Goal: Information Seeking & Learning: Check status

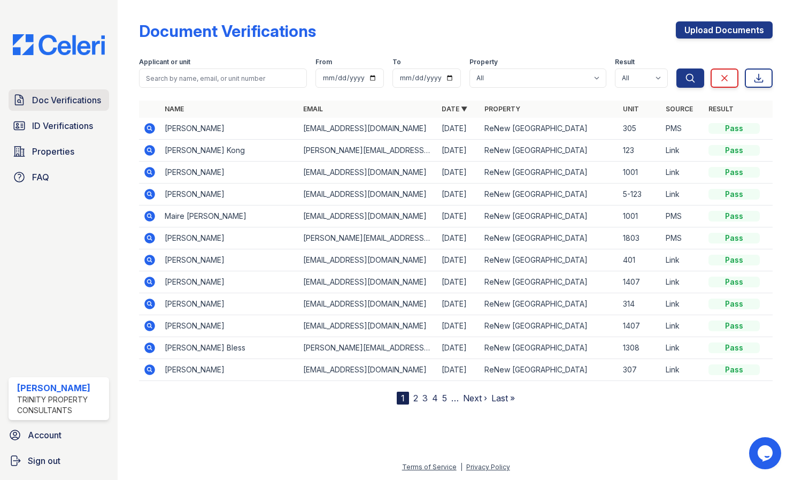
click at [72, 102] on span "Doc Verifications" at bounding box center [66, 100] width 69 height 13
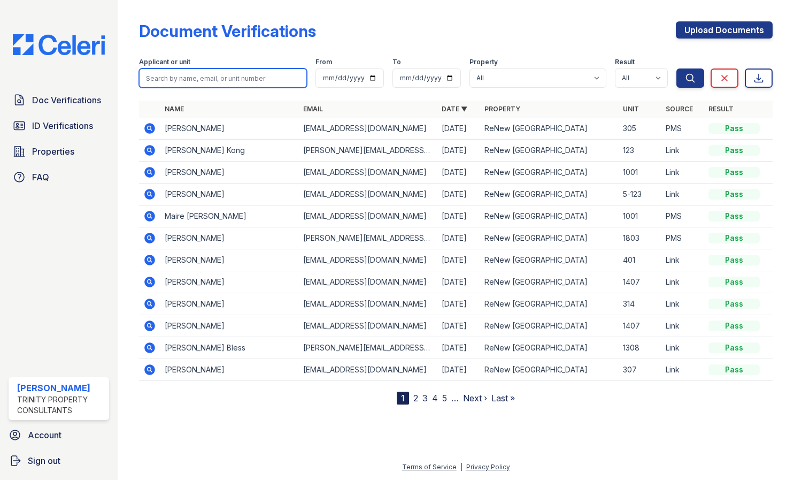
click at [211, 79] on input "search" at bounding box center [223, 77] width 168 height 19
click at [192, 75] on input "search" at bounding box center [223, 77] width 168 height 19
type input "yousef"
click at [700, 74] on button "Search" at bounding box center [690, 77] width 28 height 19
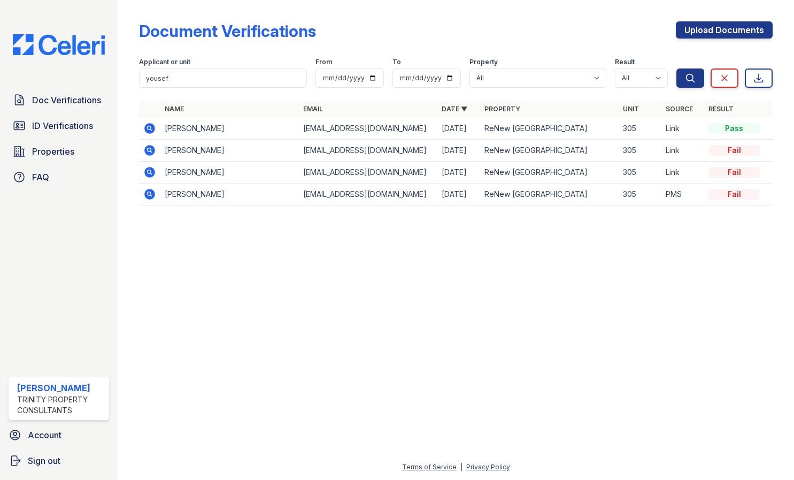
click at [145, 128] on icon at bounding box center [150, 128] width 11 height 11
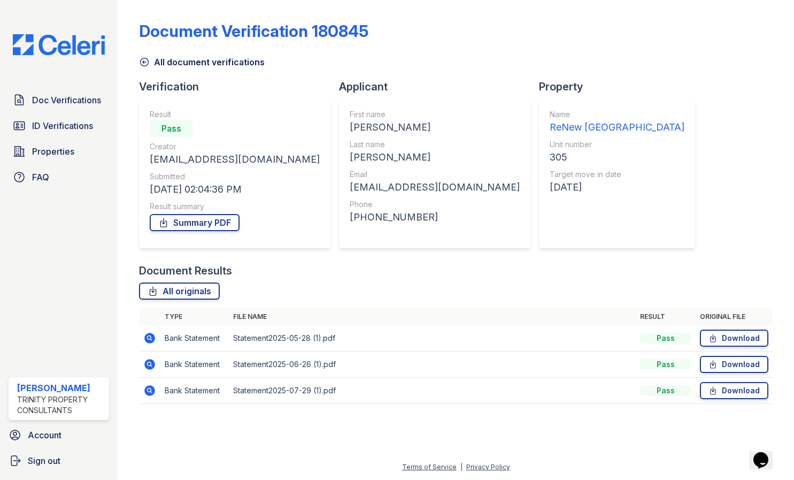
click at [145, 61] on icon at bounding box center [144, 62] width 11 height 11
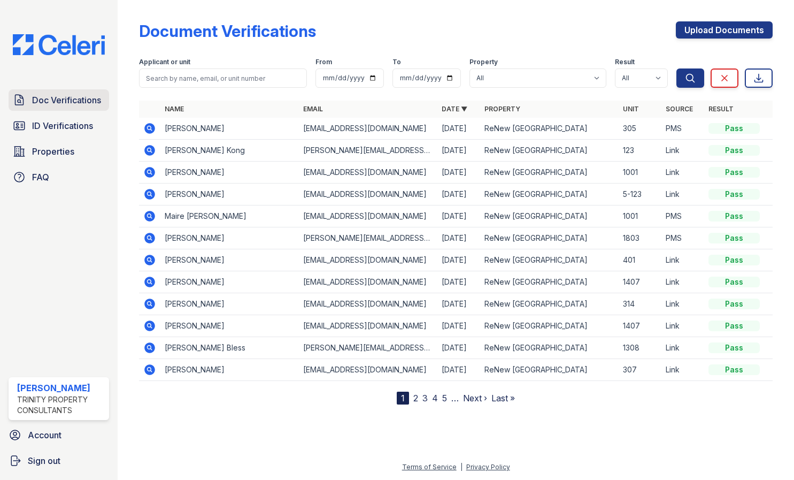
click at [61, 106] on span "Doc Verifications" at bounding box center [66, 100] width 69 height 13
click at [188, 73] on input "search" at bounding box center [223, 77] width 168 height 19
type input "yousef"
click at [695, 74] on icon "submit" at bounding box center [690, 78] width 11 height 11
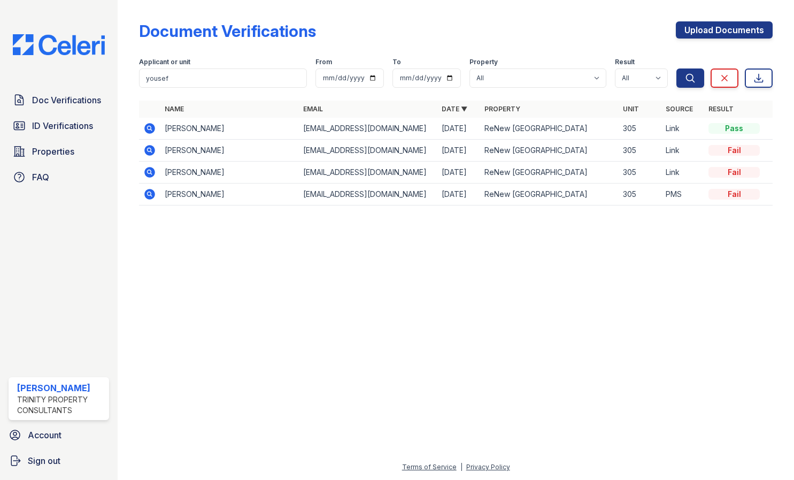
click at [148, 152] on icon at bounding box center [150, 150] width 11 height 11
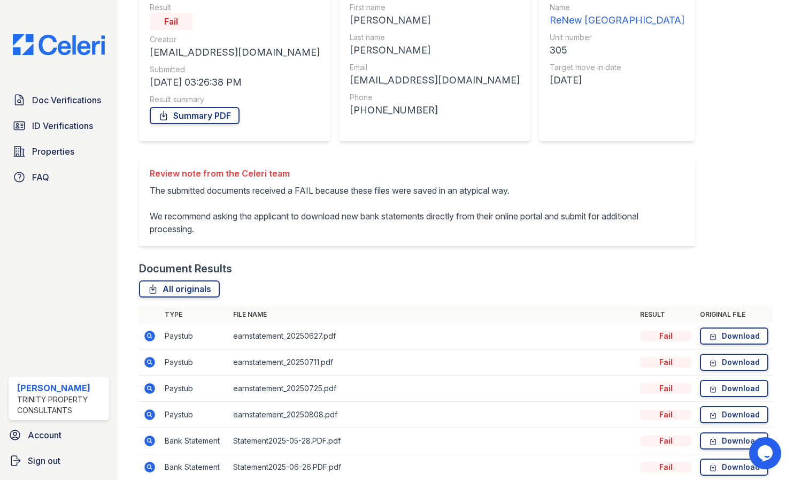
scroll to position [181, 0]
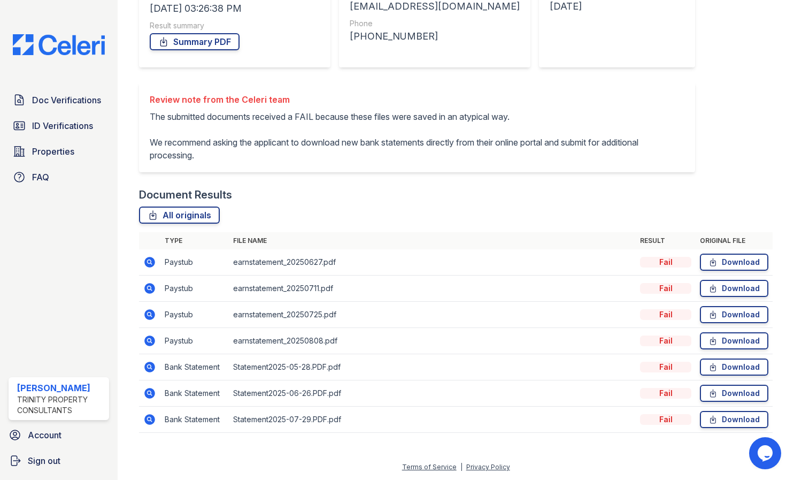
click at [148, 290] on icon at bounding box center [150, 288] width 11 height 11
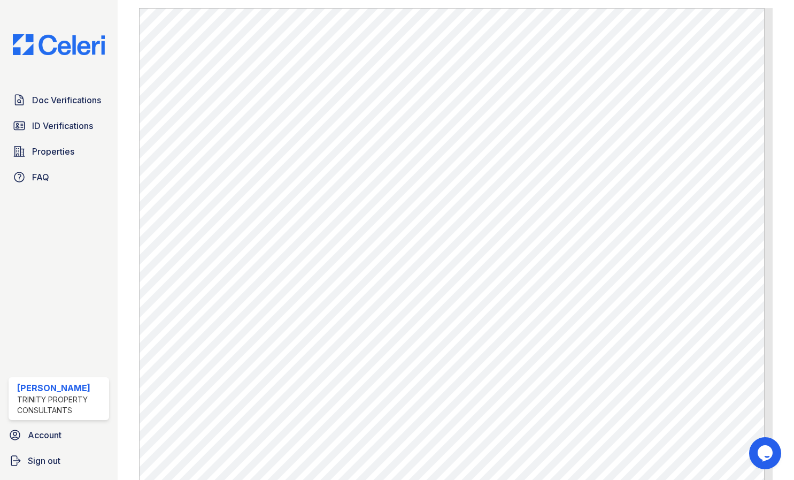
scroll to position [695, 0]
click at [66, 109] on link "Doc Verifications" at bounding box center [59, 99] width 101 height 21
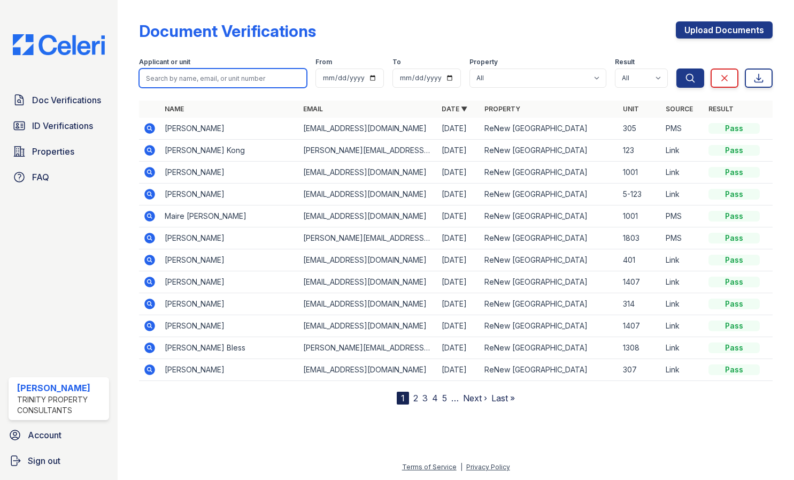
click at [217, 79] on input "search" at bounding box center [223, 77] width 168 height 19
type input "[PERSON_NAME]"
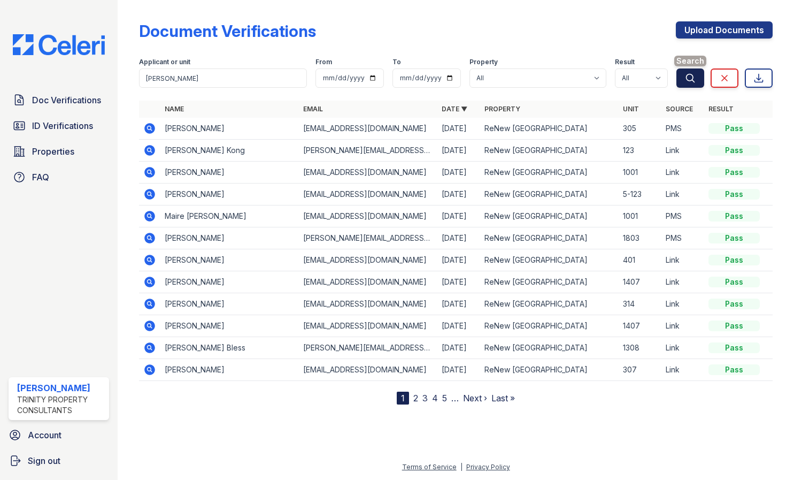
click at [695, 73] on icon "submit" at bounding box center [690, 78] width 11 height 11
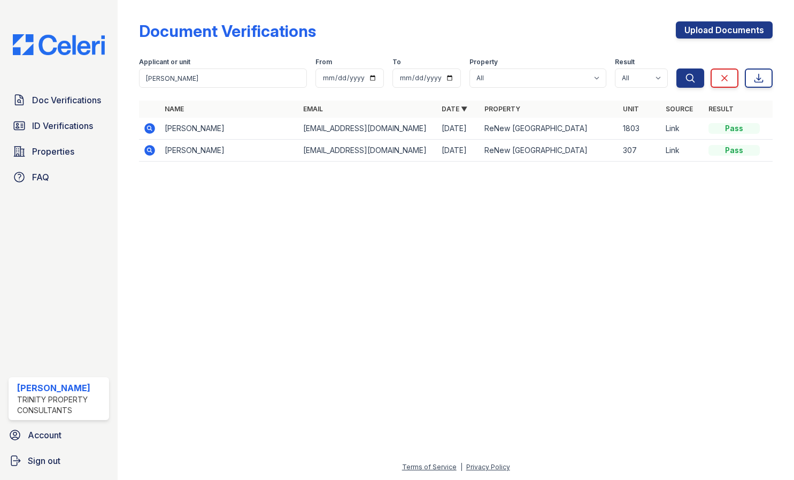
click at [145, 126] on icon at bounding box center [149, 128] width 13 height 13
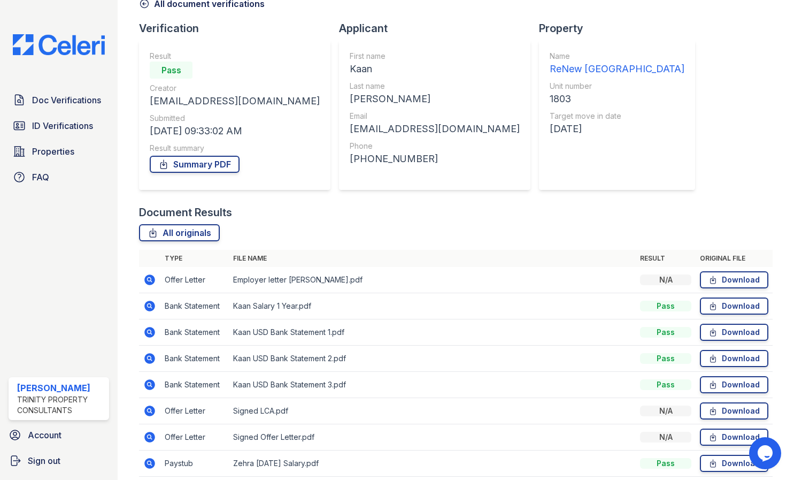
scroll to position [128, 0]
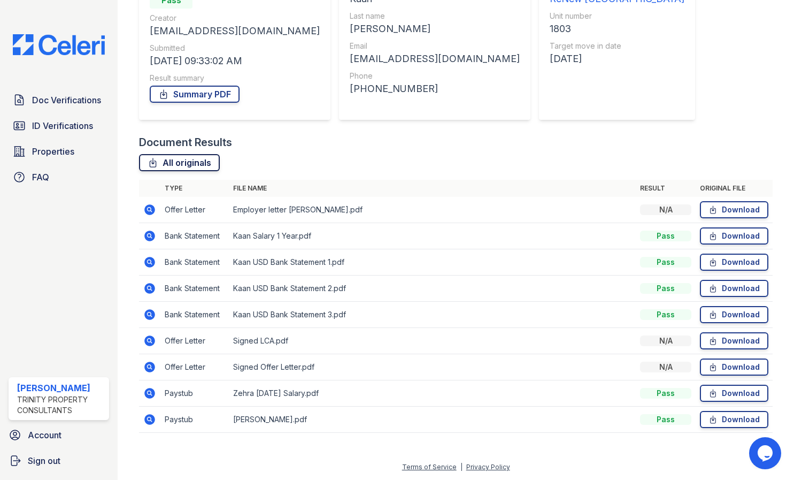
click at [172, 165] on link "All originals" at bounding box center [179, 162] width 81 height 17
click at [190, 91] on link "Summary PDF" at bounding box center [195, 94] width 90 height 17
click at [195, 162] on link "All originals" at bounding box center [179, 162] width 81 height 17
click at [753, 59] on div "Document Verification 181213 All document verifications Verification Result Pas…" at bounding box center [456, 159] width 634 height 567
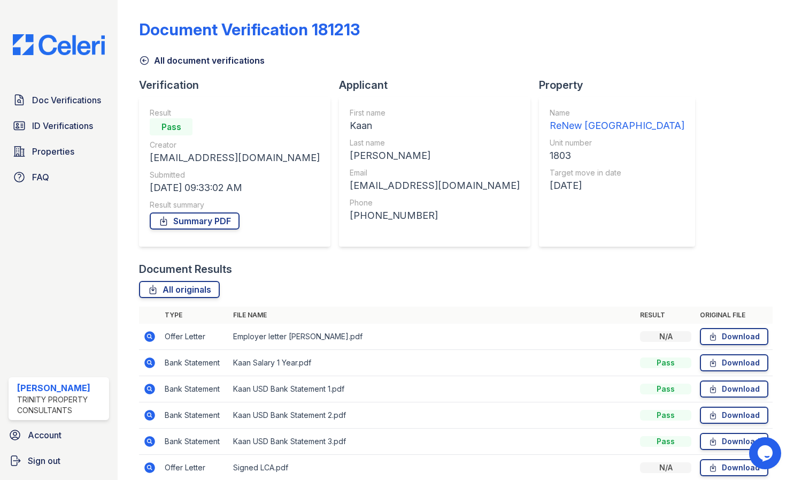
scroll to position [0, 0]
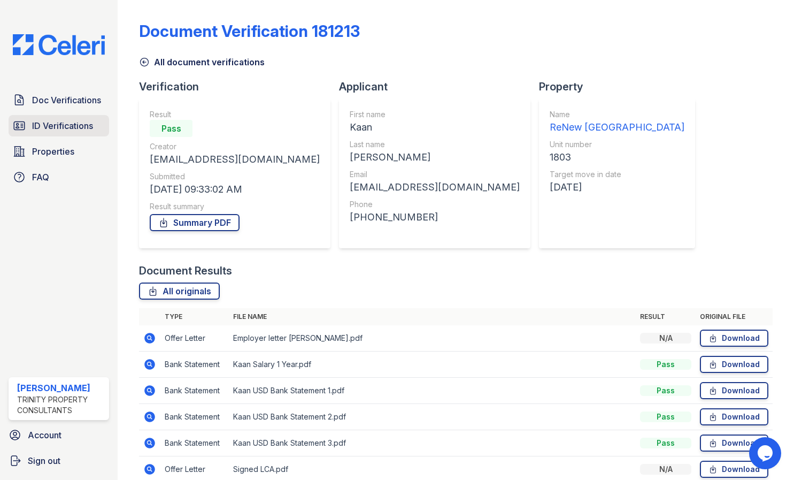
click at [89, 125] on span "ID Verifications" at bounding box center [62, 125] width 61 height 13
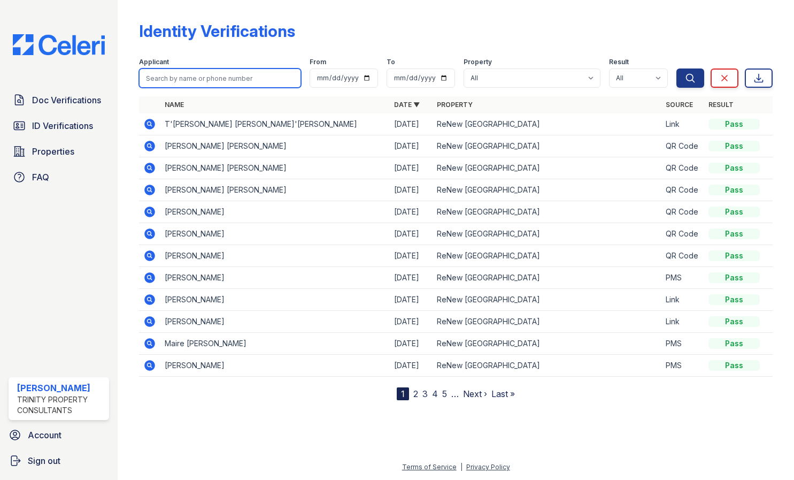
click at [182, 81] on input "search" at bounding box center [220, 77] width 162 height 19
drag, startPoint x: 183, startPoint y: 78, endPoint x: 117, endPoint y: 62, distance: 67.7
click at [117, 62] on div "Doc Verifications ID Verifications Properties FAQ Sergio Salazar Trinity Proper…" at bounding box center [397, 240] width 794 height 480
type input "demirel"
click at [676, 68] on button "Search" at bounding box center [690, 77] width 28 height 19
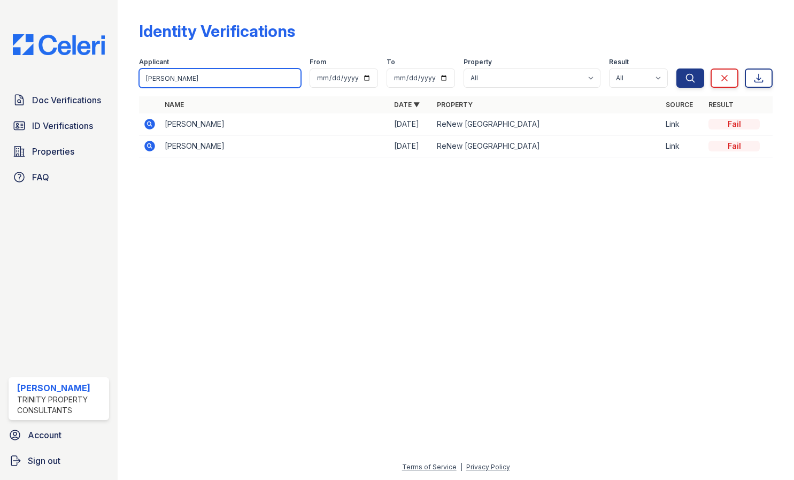
drag, startPoint x: 180, startPoint y: 80, endPoint x: 95, endPoint y: 71, distance: 85.6
click at [95, 72] on div "Doc Verifications ID Verifications Properties FAQ Sergio Salazar Trinity Proper…" at bounding box center [397, 240] width 794 height 480
type input "kaan"
click at [676, 68] on button "Search" at bounding box center [690, 77] width 28 height 19
click at [694, 83] on icon "submit" at bounding box center [690, 78] width 11 height 11
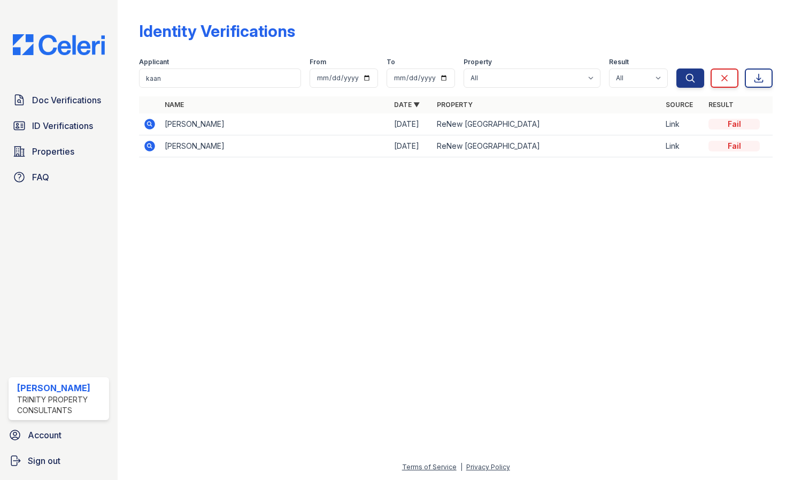
click at [152, 123] on icon at bounding box center [150, 124] width 11 height 11
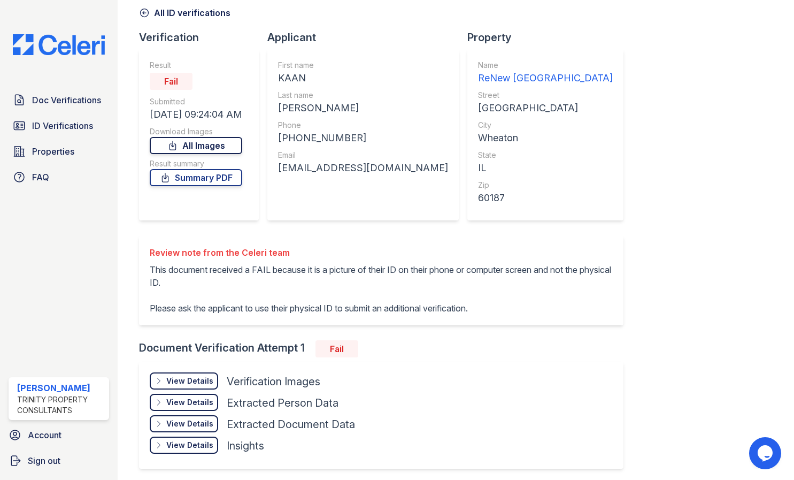
scroll to position [89, 0]
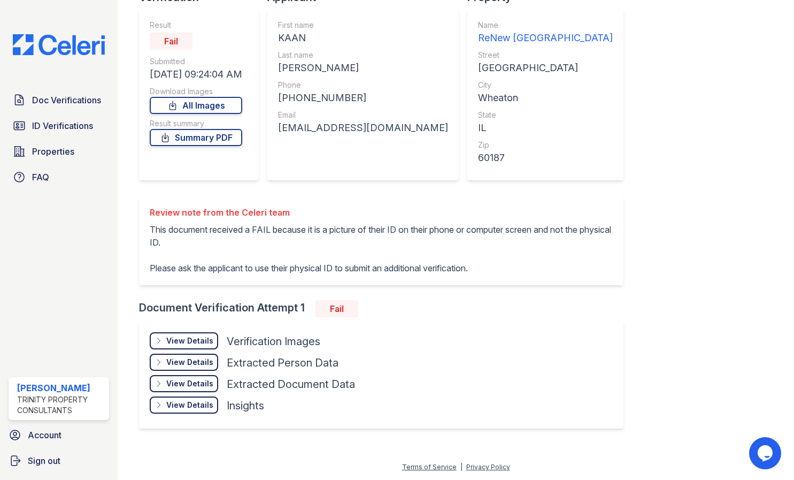
click at [201, 343] on div "View Details" at bounding box center [189, 340] width 47 height 11
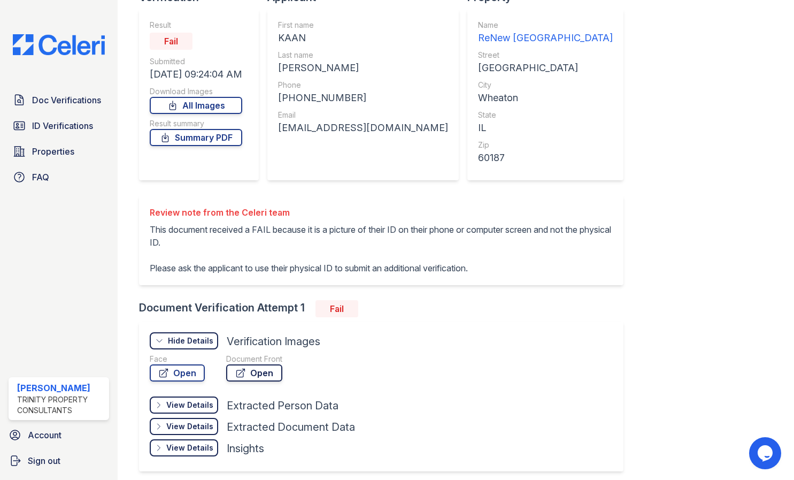
click at [259, 371] on link "Open" at bounding box center [254, 372] width 56 height 17
click at [189, 376] on link "Open" at bounding box center [177, 372] width 55 height 17
click at [84, 123] on span "ID Verifications" at bounding box center [62, 125] width 61 height 13
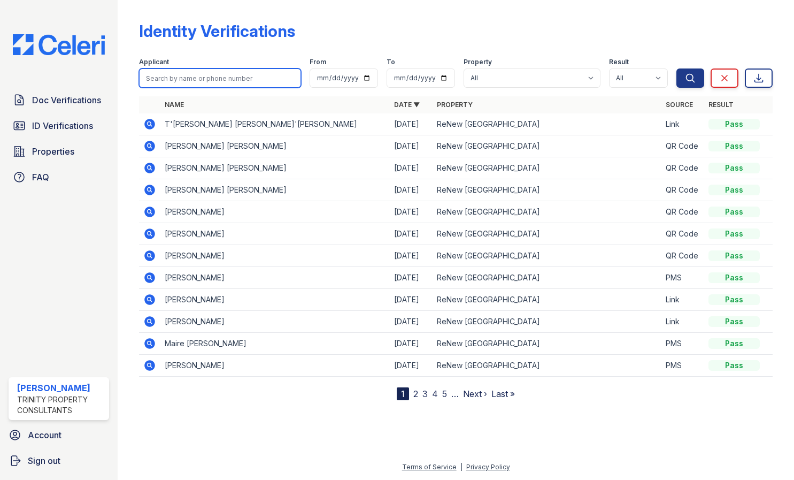
click at [200, 81] on input "search" at bounding box center [220, 77] width 162 height 19
type input "zehra"
click at [676, 68] on button "Search" at bounding box center [690, 77] width 28 height 19
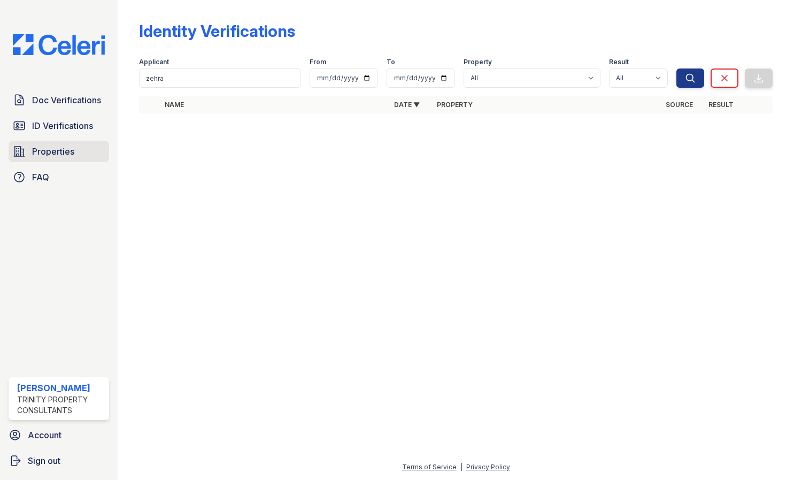
click at [48, 153] on span "Properties" at bounding box center [53, 151] width 42 height 13
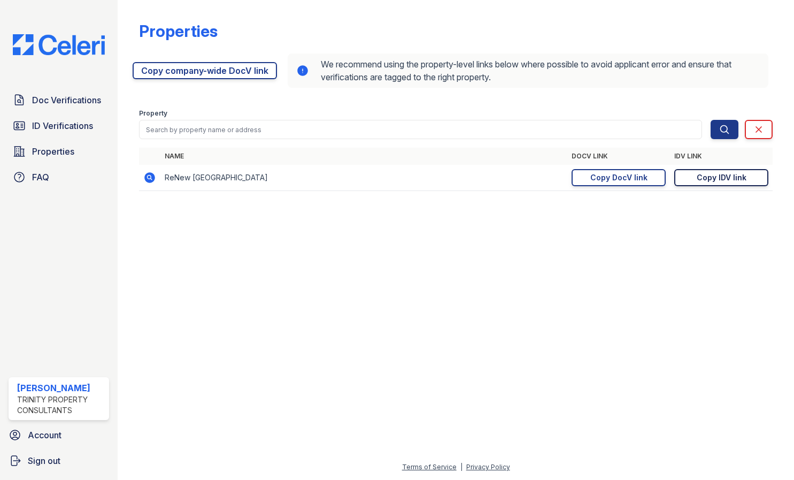
click at [736, 180] on div "Copy IDV link" at bounding box center [722, 177] width 50 height 11
